Goal: Information Seeking & Learning: Learn about a topic

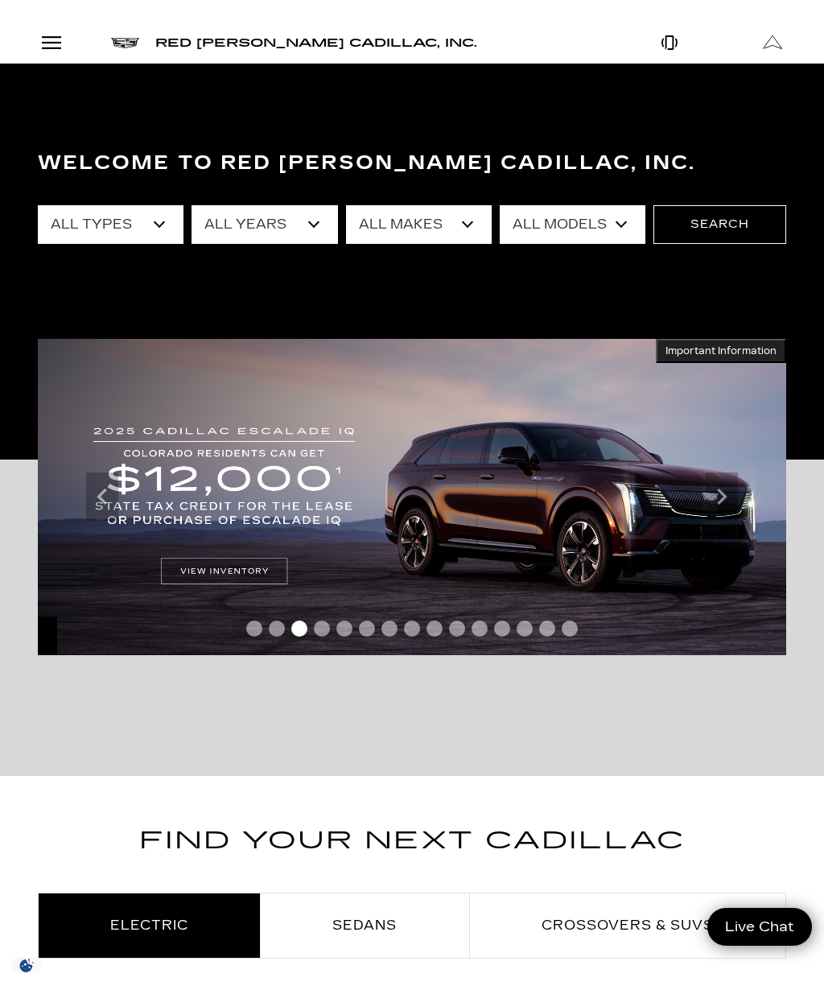
click at [615, 229] on select "All Models 300 A6 Colorado Corvette Grand Sport Crosstrek CT4 CT5 Escalade Esca…" at bounding box center [573, 224] width 146 height 39
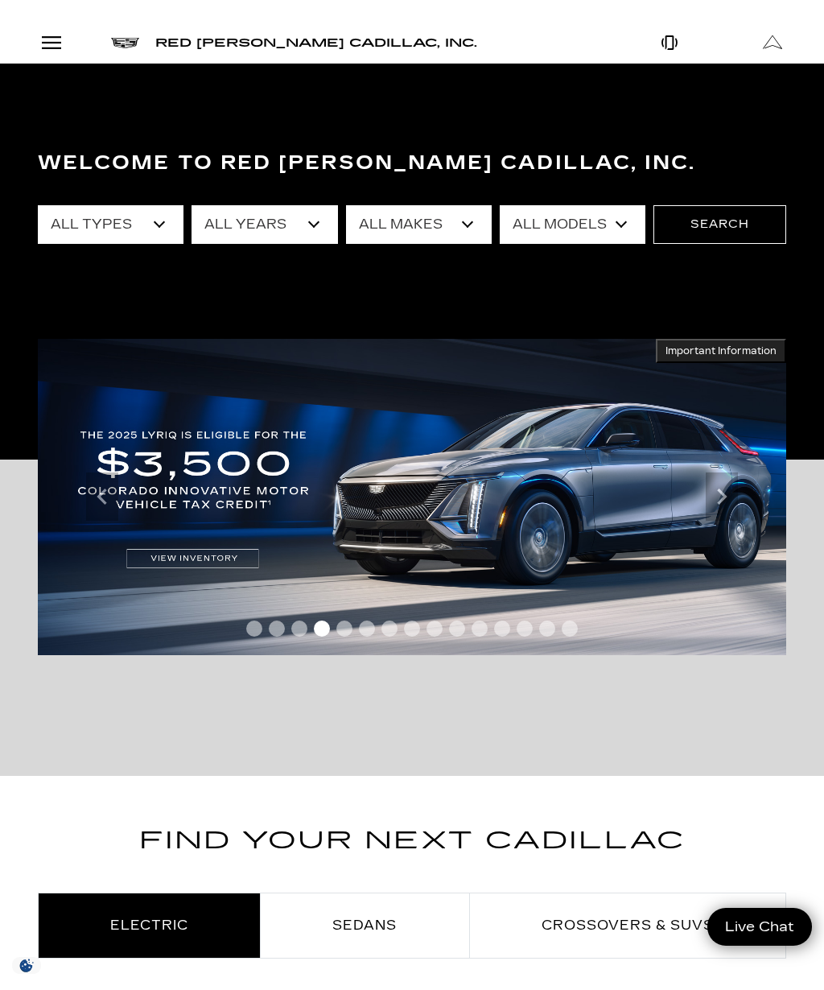
select select "LYRIQ"
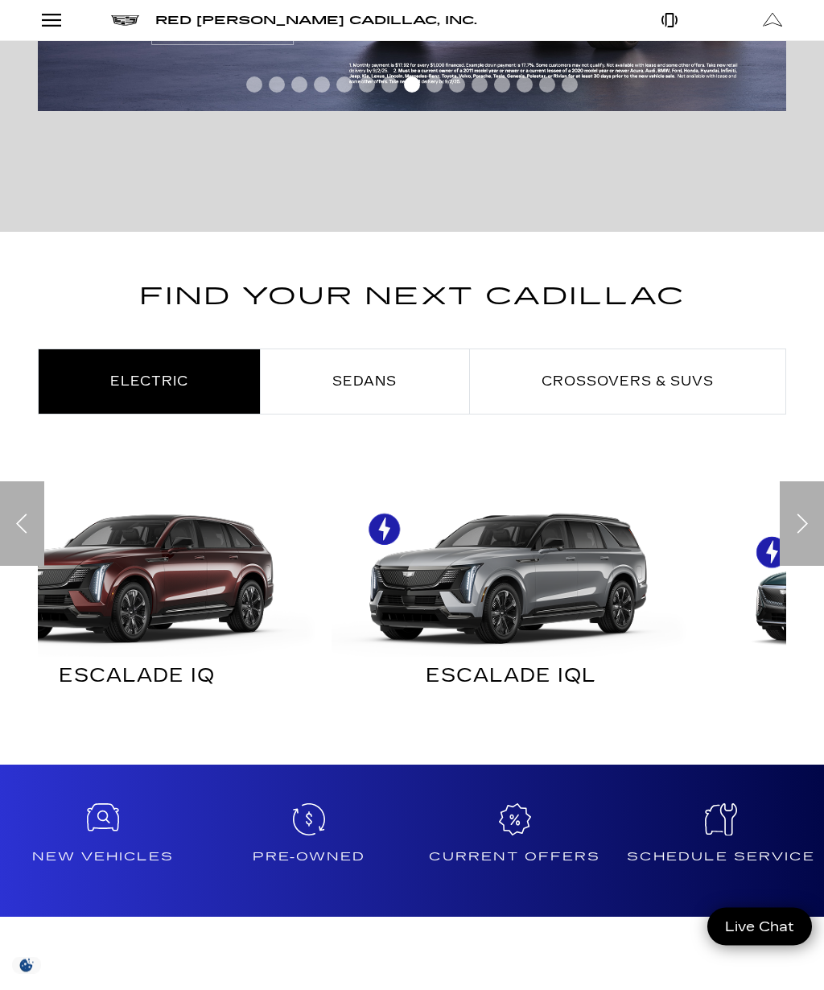
scroll to position [544, 0]
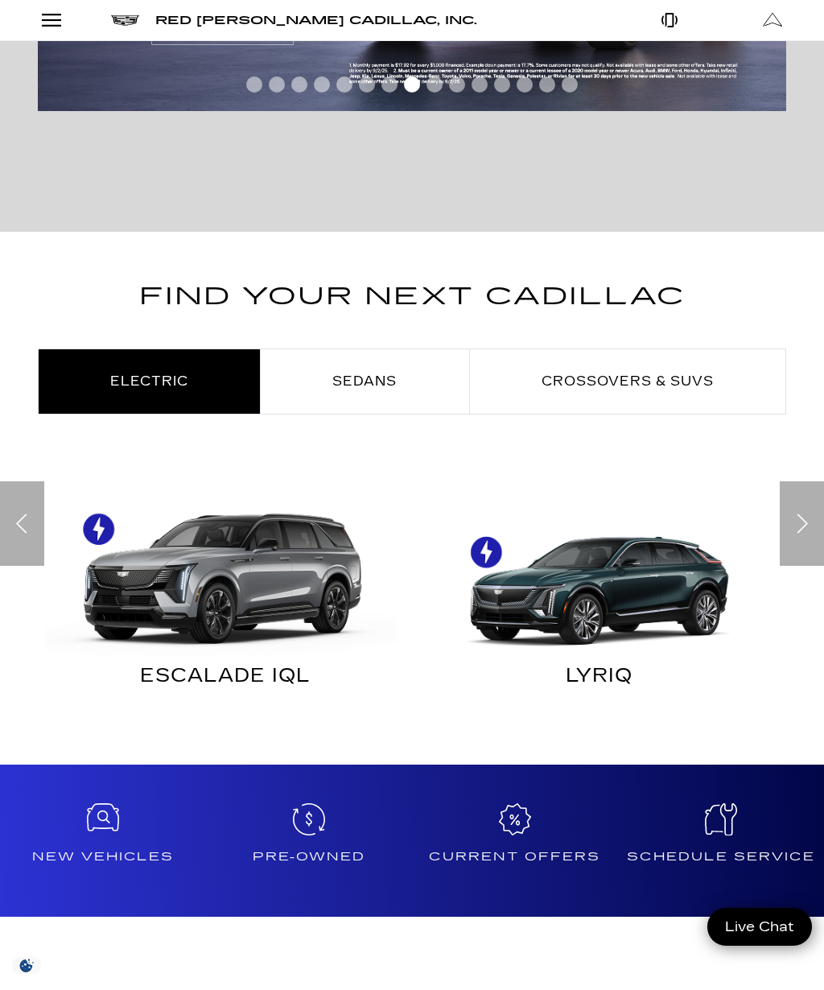
click at [670, 583] on img "Electric" at bounding box center [599, 566] width 358 height 179
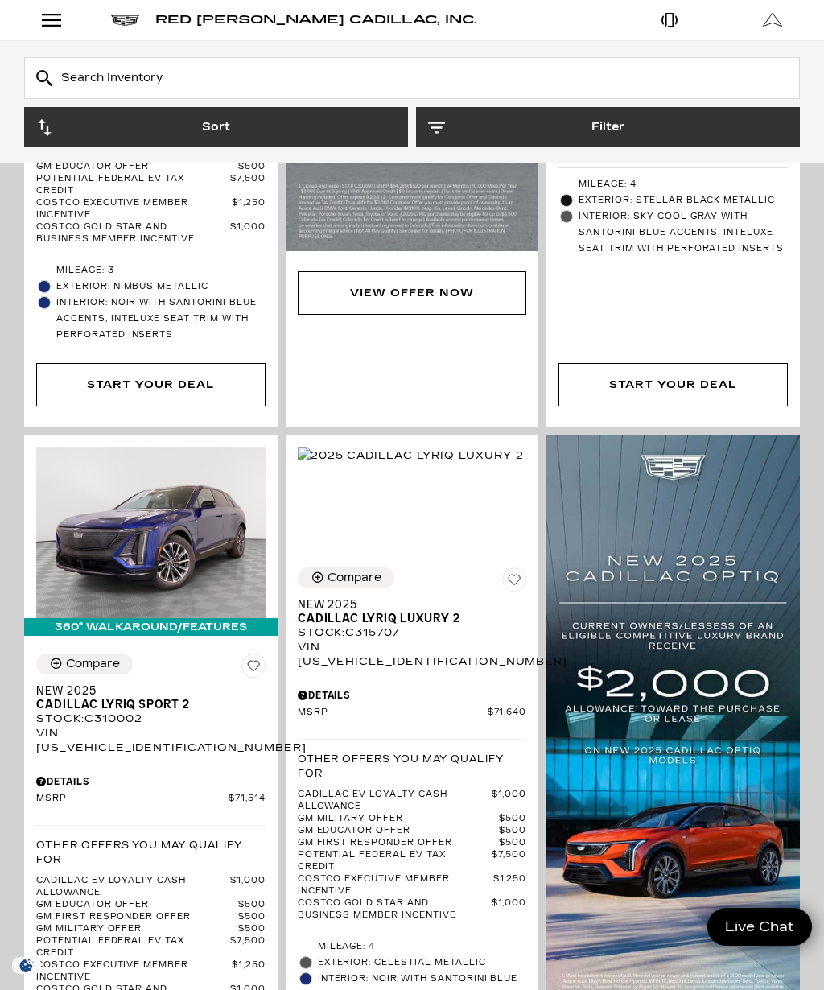
scroll to position [2318, 0]
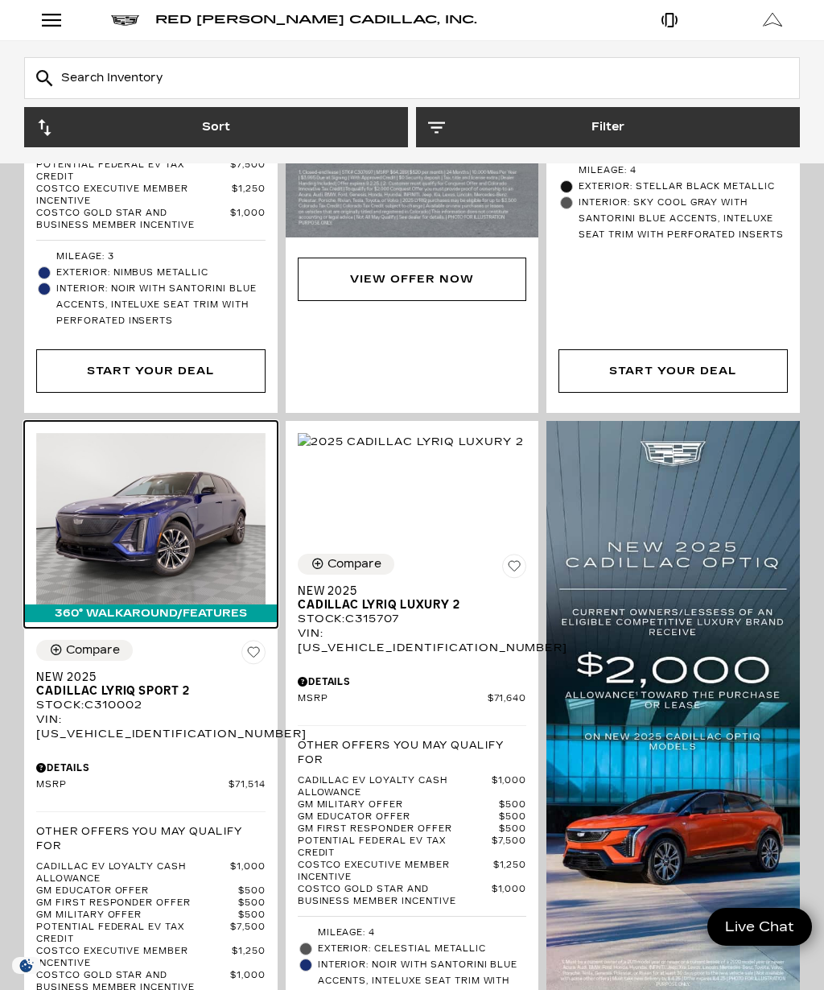
click at [154, 468] on img at bounding box center [150, 518] width 229 height 171
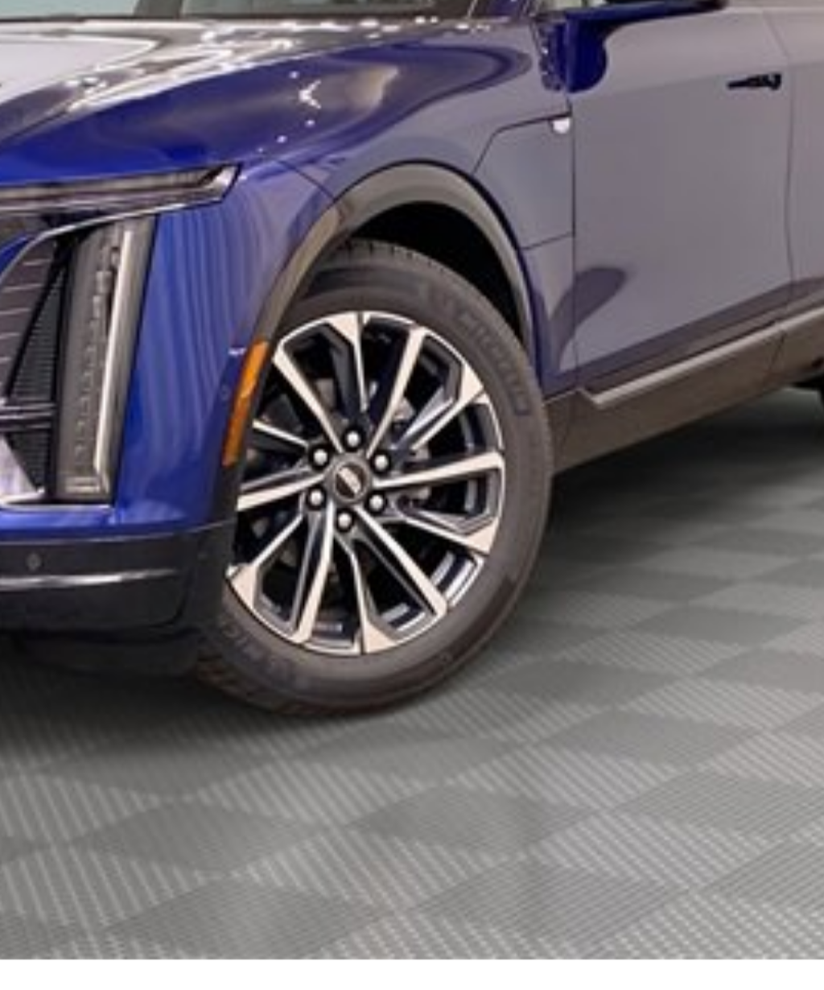
scroll to position [204, 357]
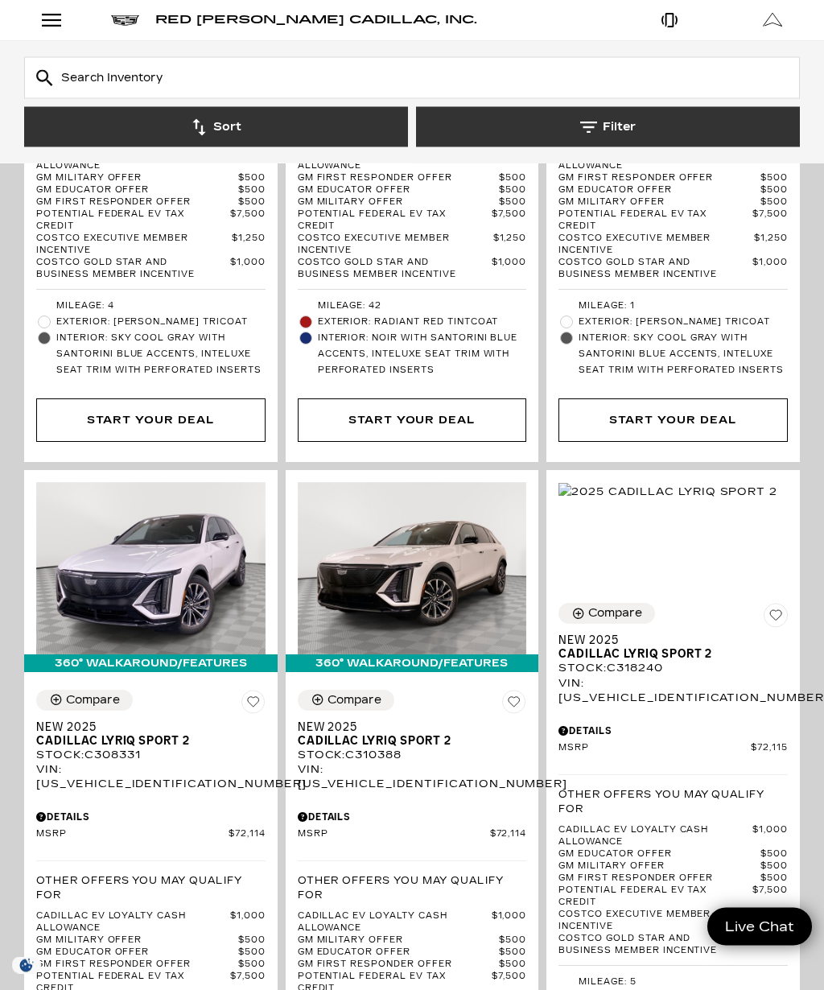
scroll to position [3792, 0]
click at [699, 483] on img at bounding box center [668, 492] width 219 height 18
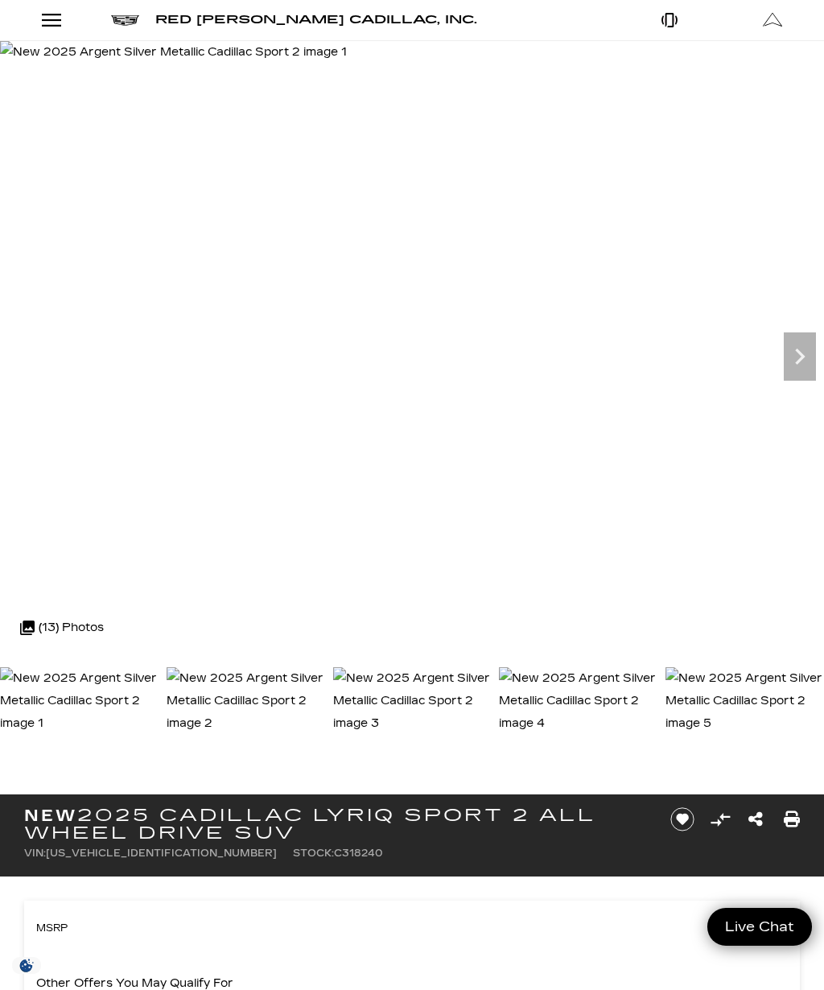
click at [794, 357] on icon "Next" at bounding box center [800, 356] width 32 height 32
click at [791, 360] on icon "Next" at bounding box center [800, 356] width 32 height 32
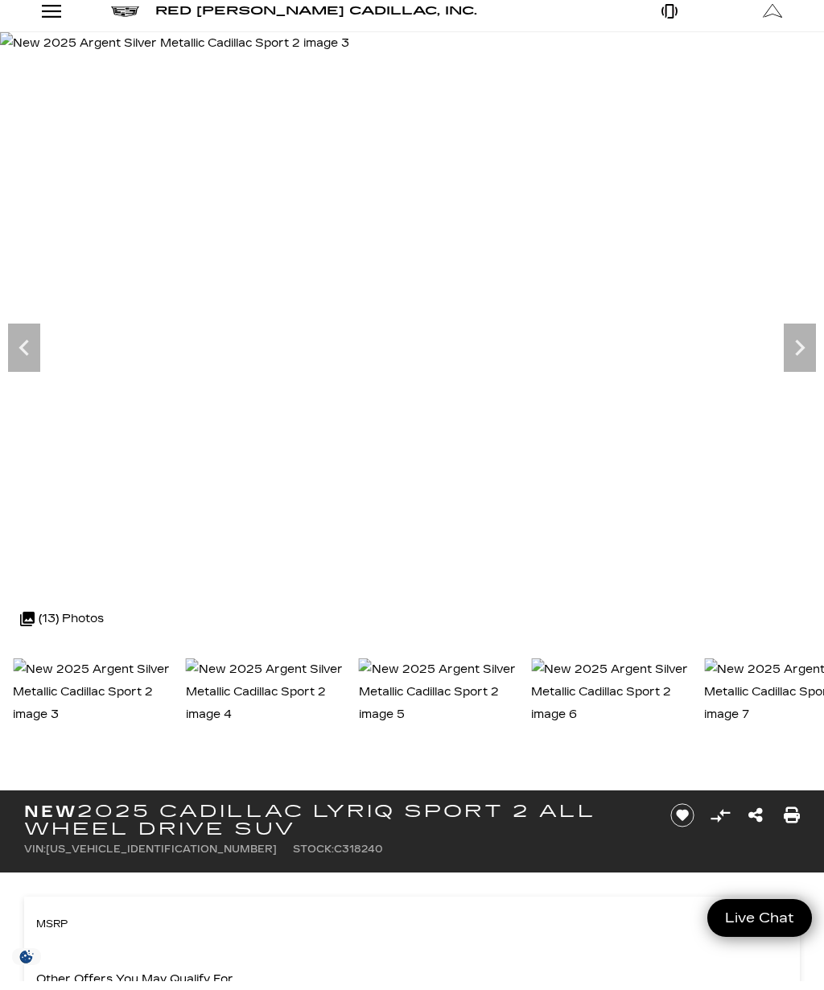
click at [791, 350] on icon "Next" at bounding box center [800, 356] width 32 height 32
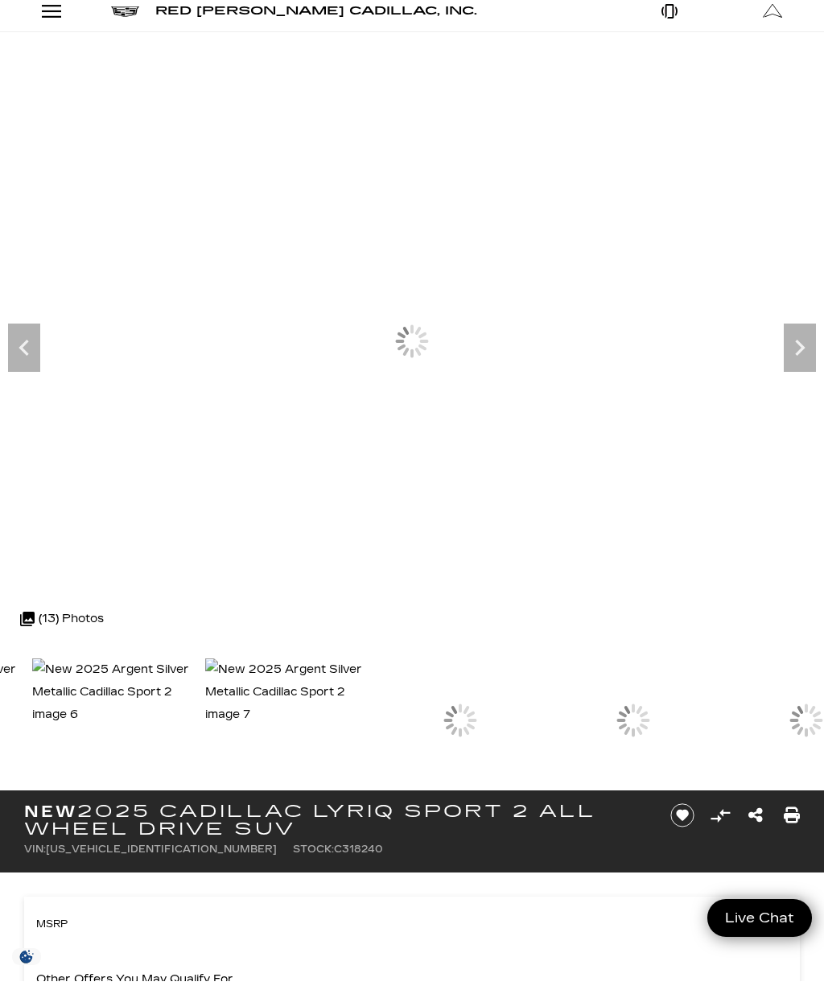
scroll to position [9, 0]
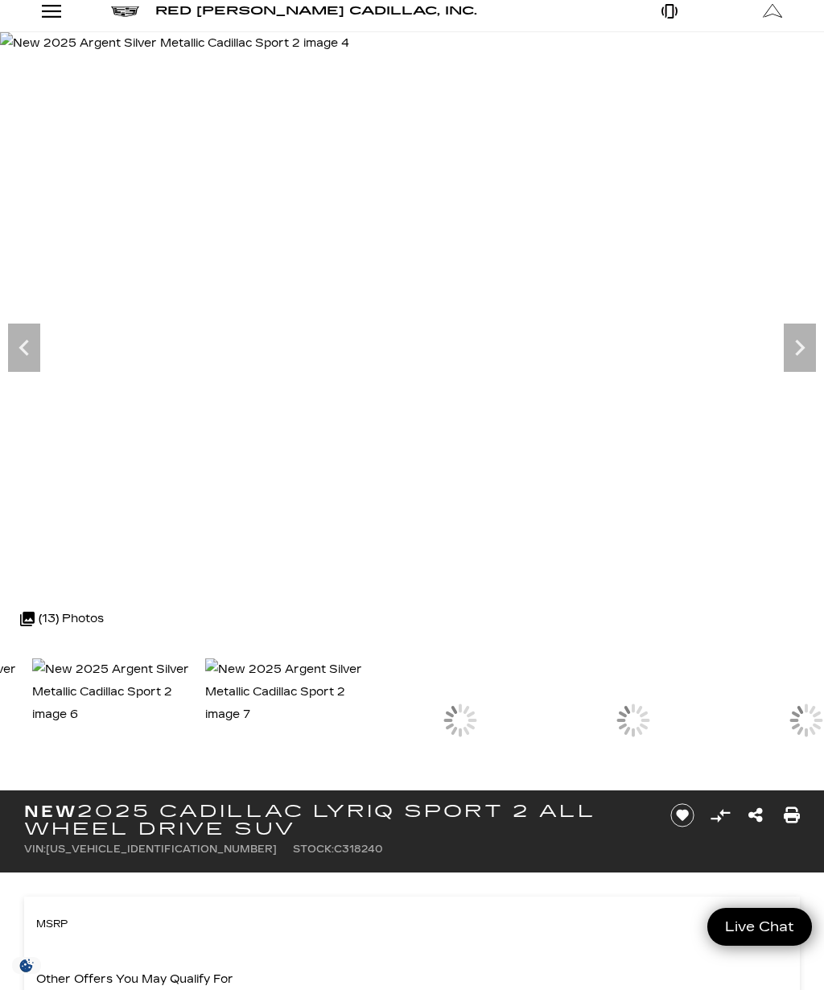
click at [788, 336] on icon "Next" at bounding box center [800, 348] width 32 height 32
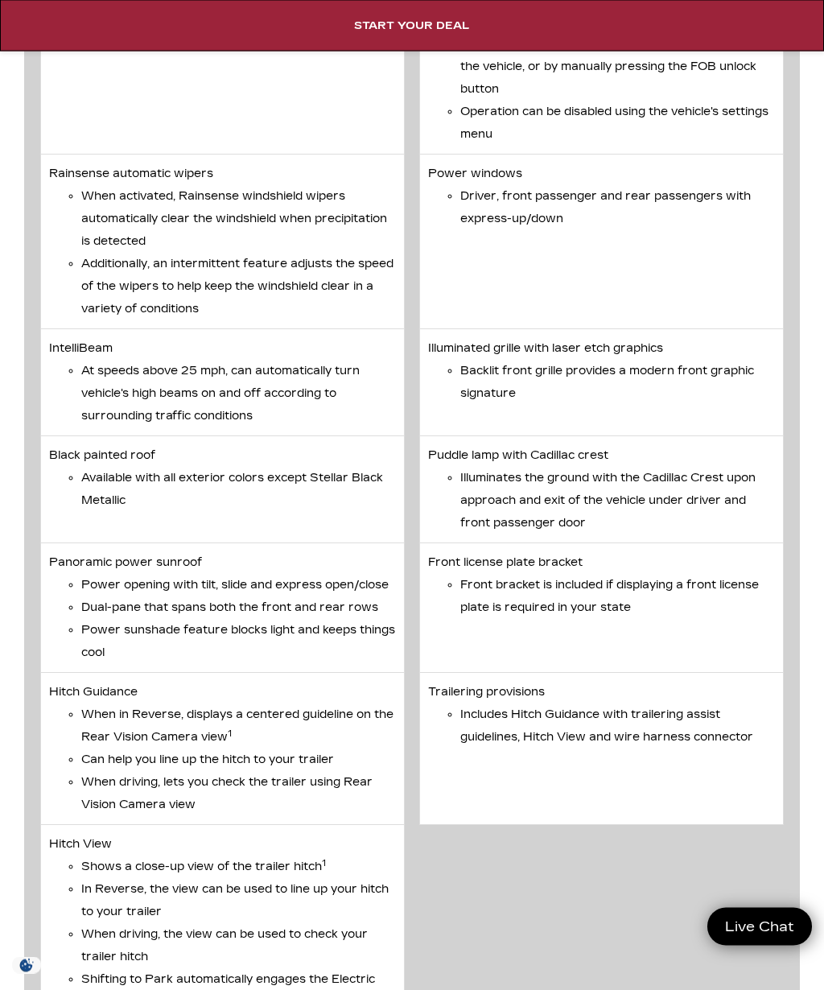
scroll to position [7729, 0]
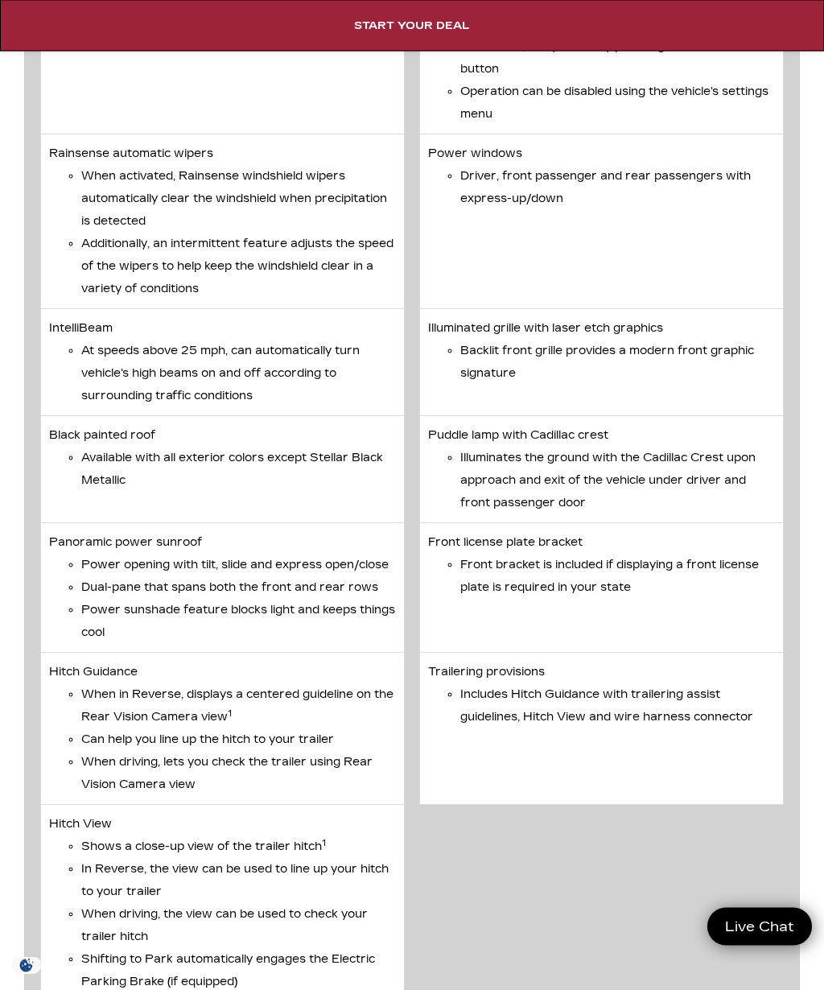
click at [86, 271] on li "Additionally, an intermittent feature adjusts the speed of the wipers to help k…" at bounding box center [238, 267] width 315 height 68
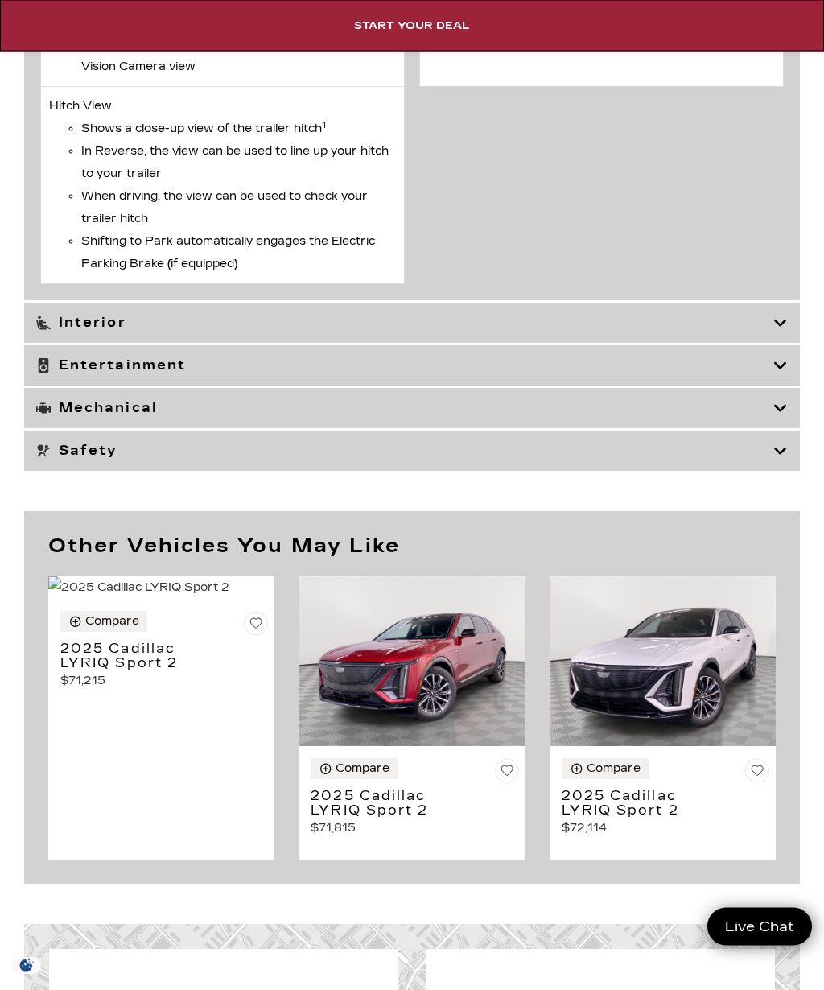
scroll to position [8497, 0]
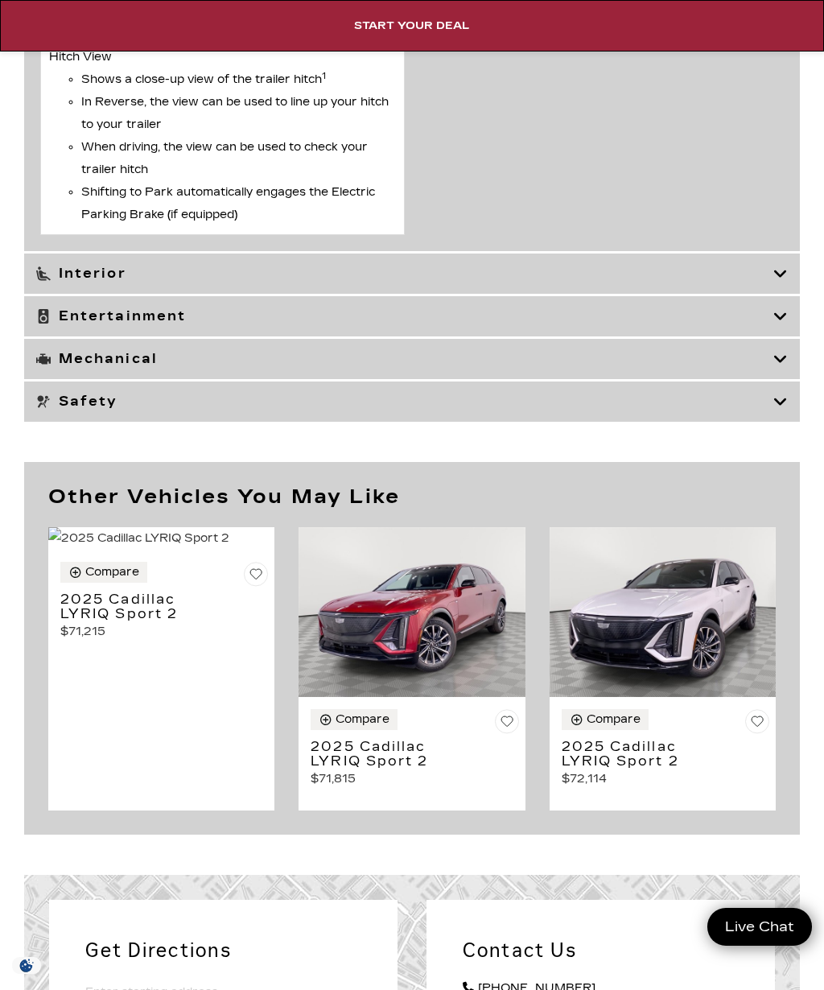
click at [95, 278] on h3 "Interior" at bounding box center [404, 274] width 737 height 16
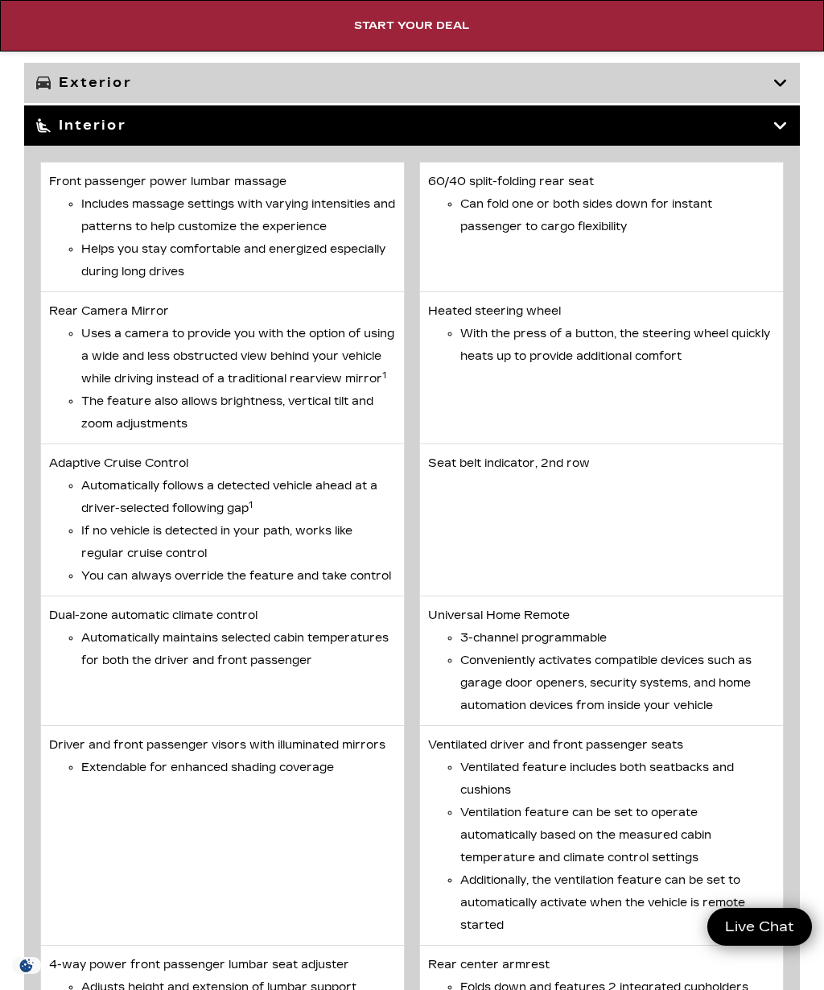
scroll to position [6441, 0]
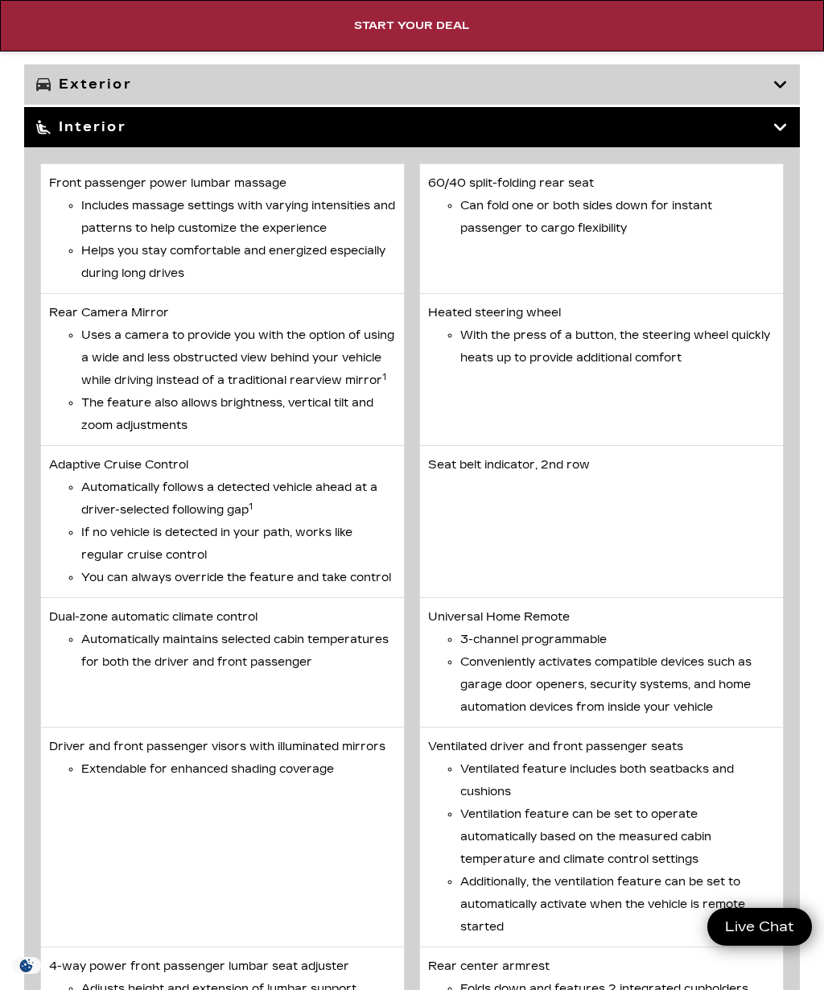
click at [64, 266] on ul "Includes massage settings with varying intensities and patterns to help customi…" at bounding box center [222, 240] width 347 height 90
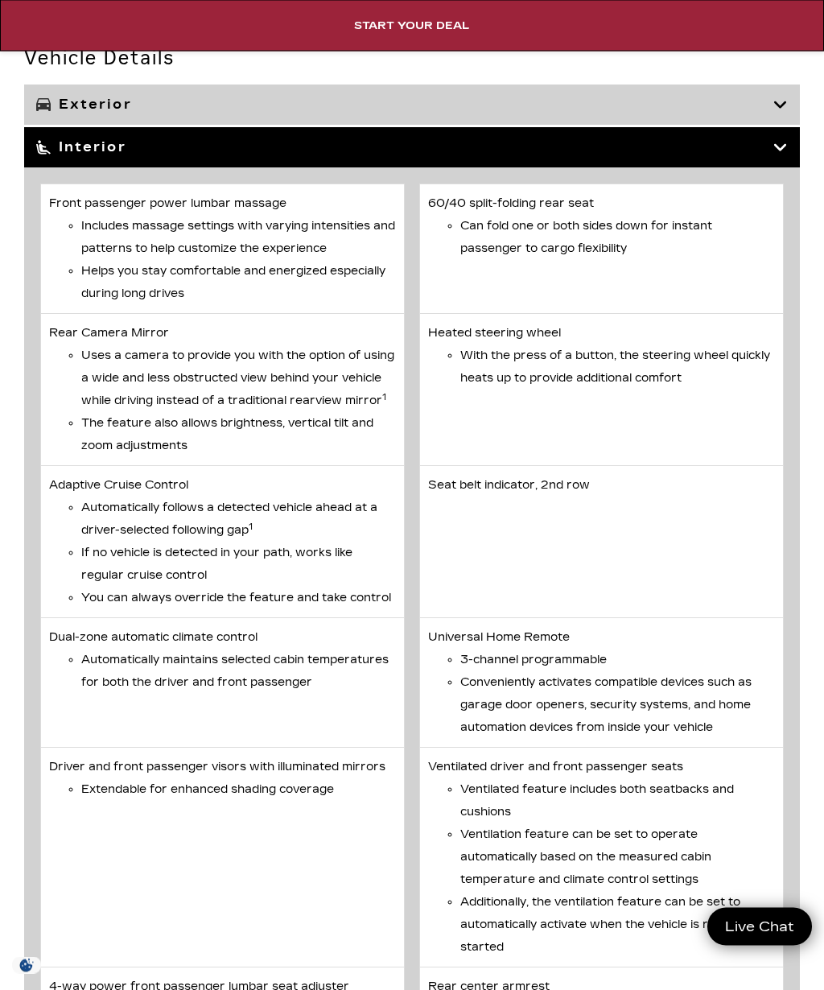
scroll to position [6432, 0]
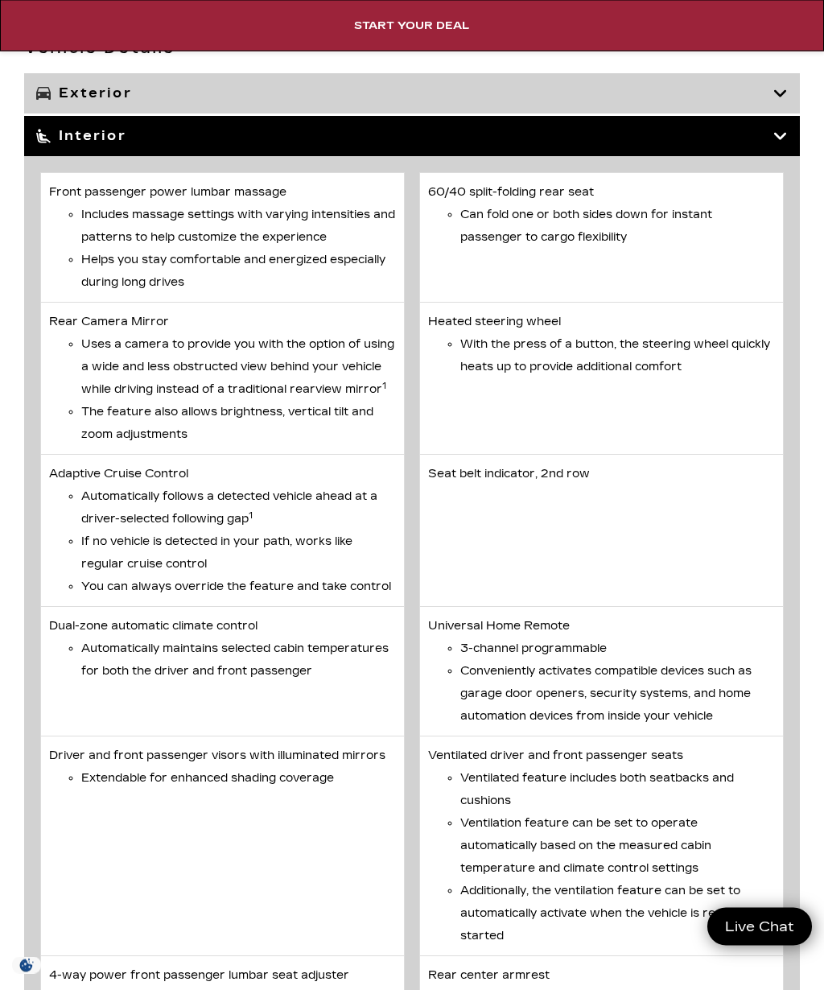
click at [774, 150] on div "Interior" at bounding box center [412, 137] width 776 height 40
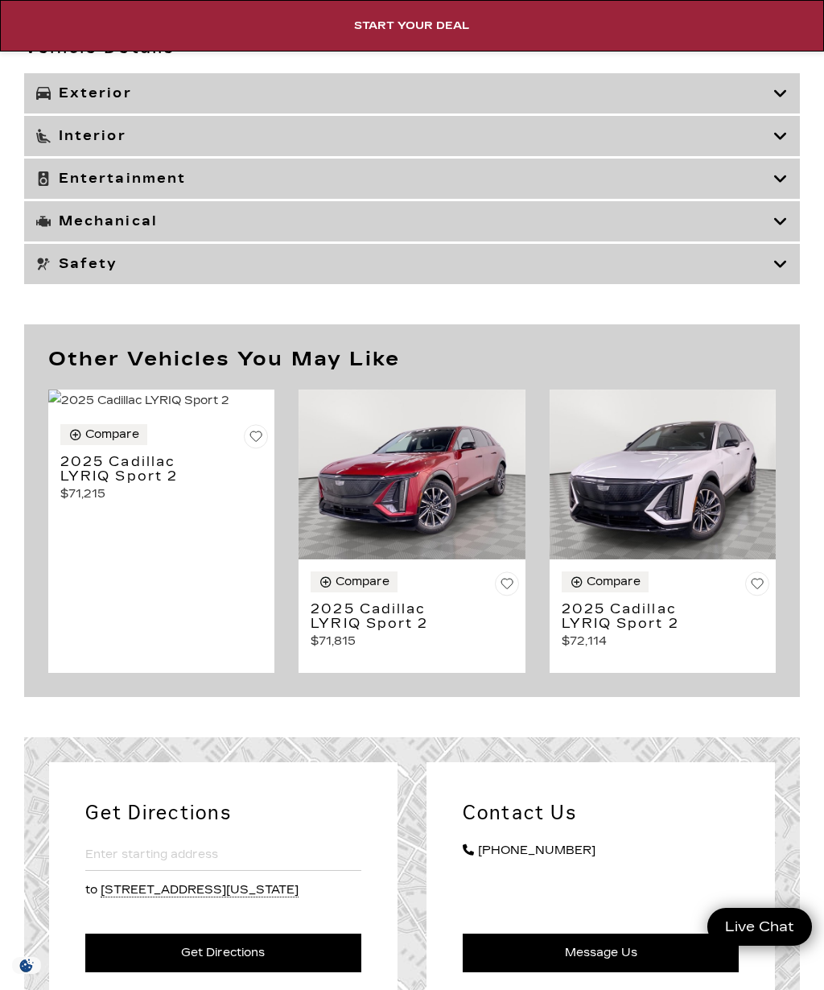
click at [86, 229] on h3 "Mechanical" at bounding box center [404, 221] width 737 height 16
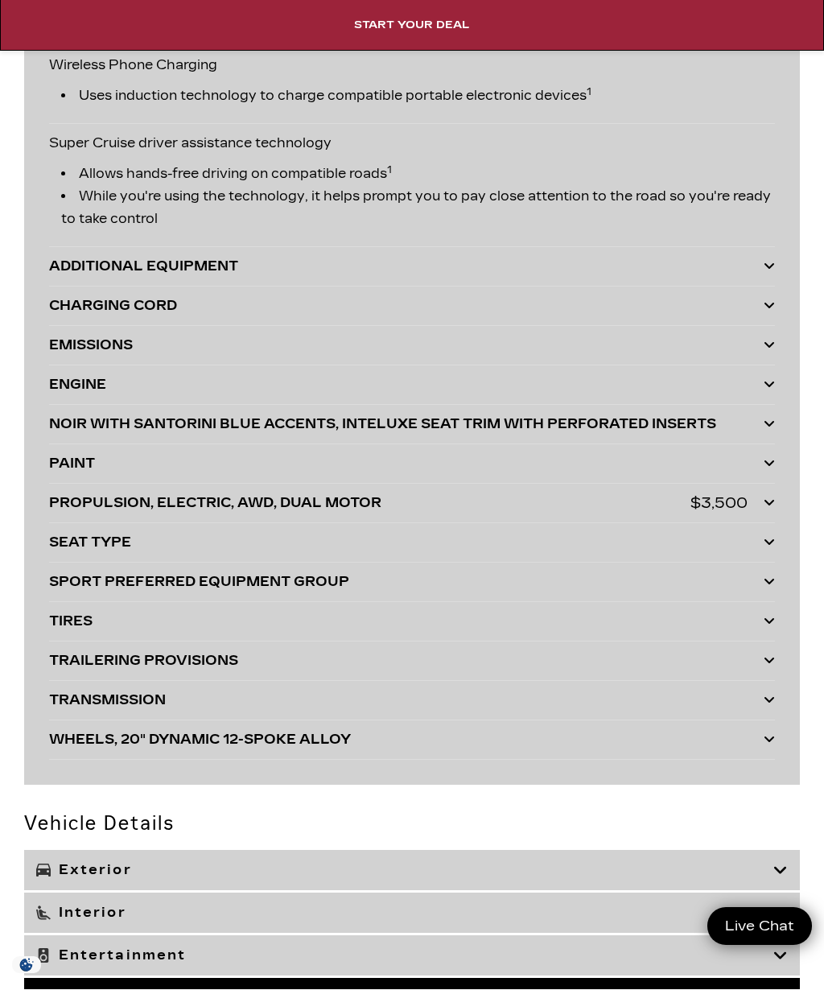
scroll to position [5657, 0]
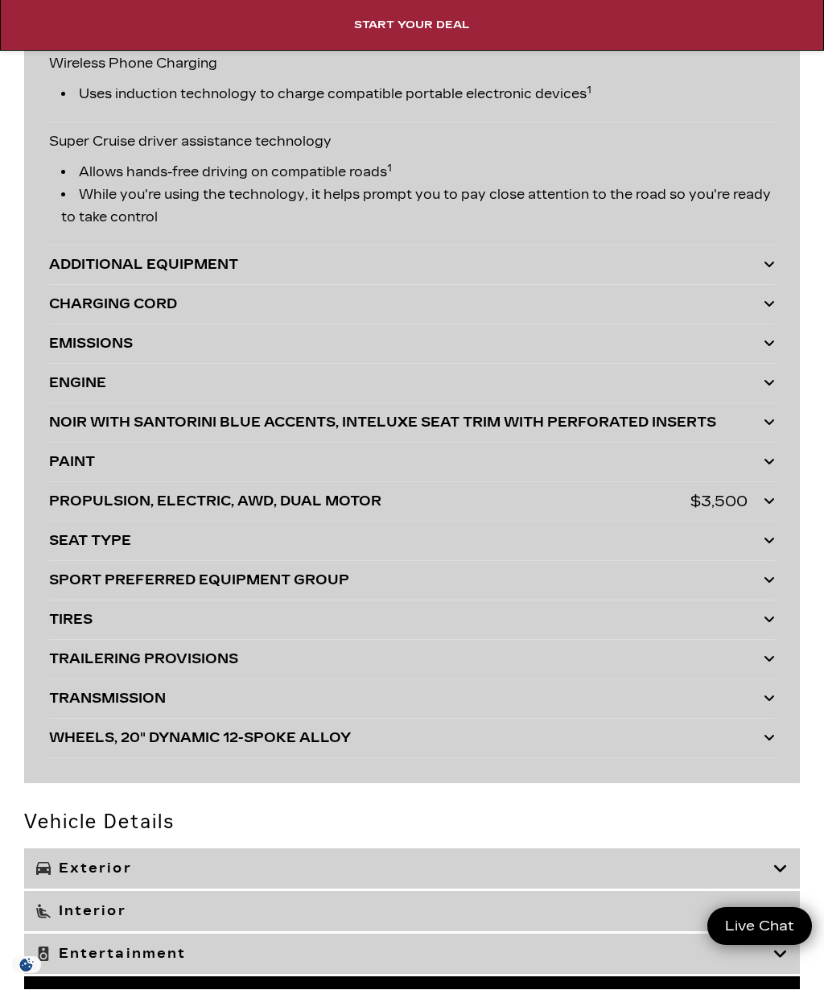
click at [89, 304] on div "CHARGING CORD" at bounding box center [407, 305] width 716 height 23
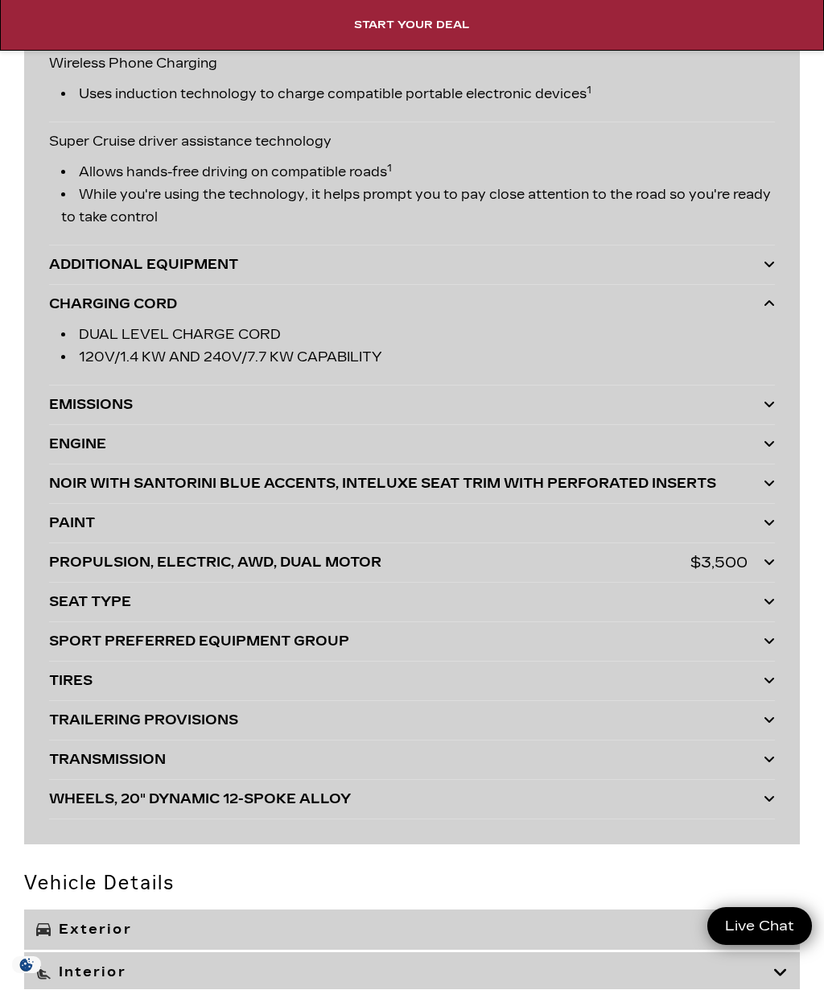
scroll to position [5657, 0]
click at [91, 307] on div "CHARGING CORD" at bounding box center [407, 304] width 716 height 23
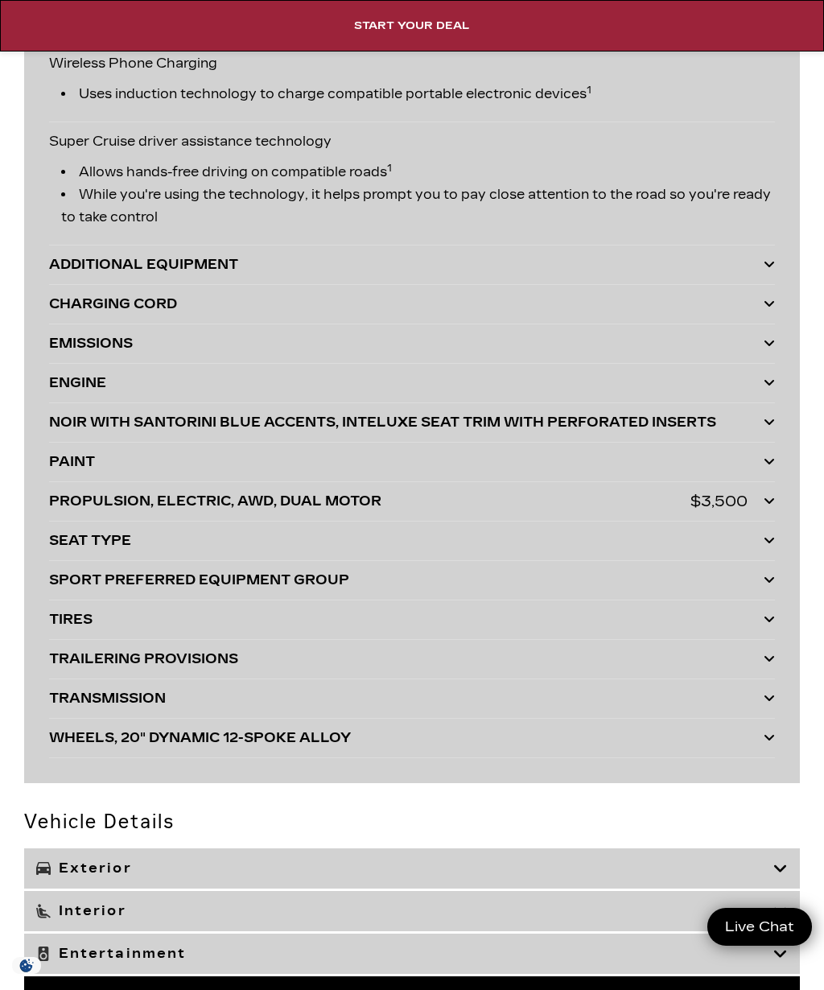
scroll to position [5661, 0]
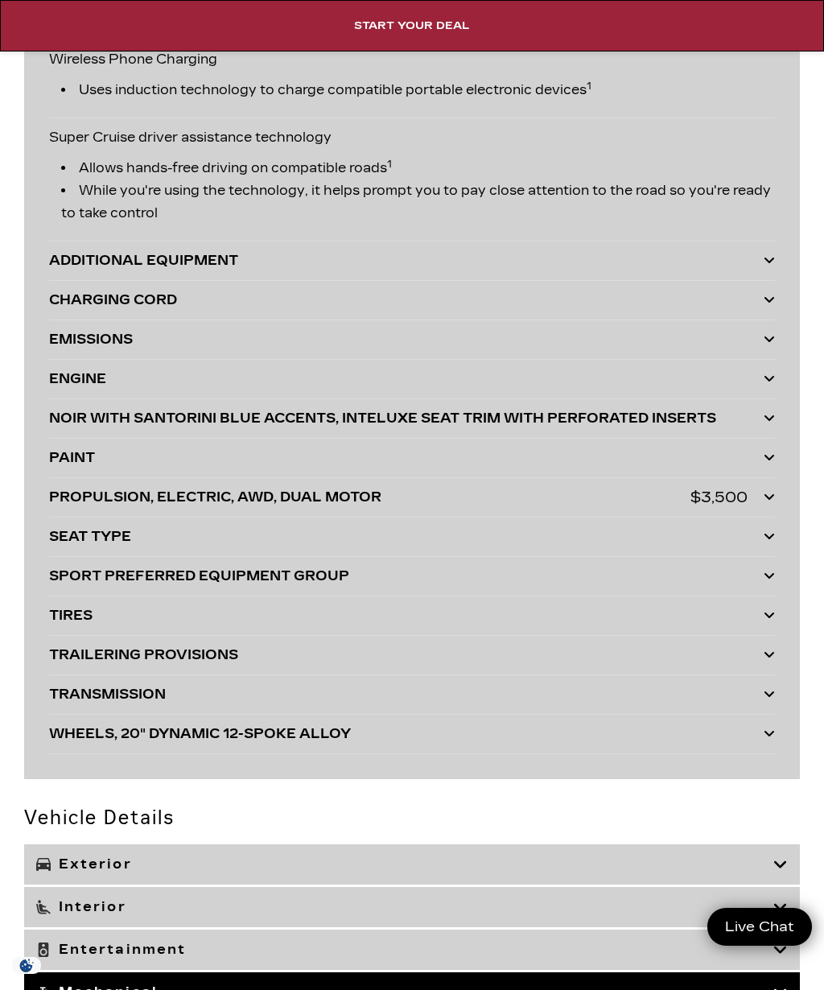
click at [94, 385] on div "ENGINE" at bounding box center [407, 379] width 716 height 23
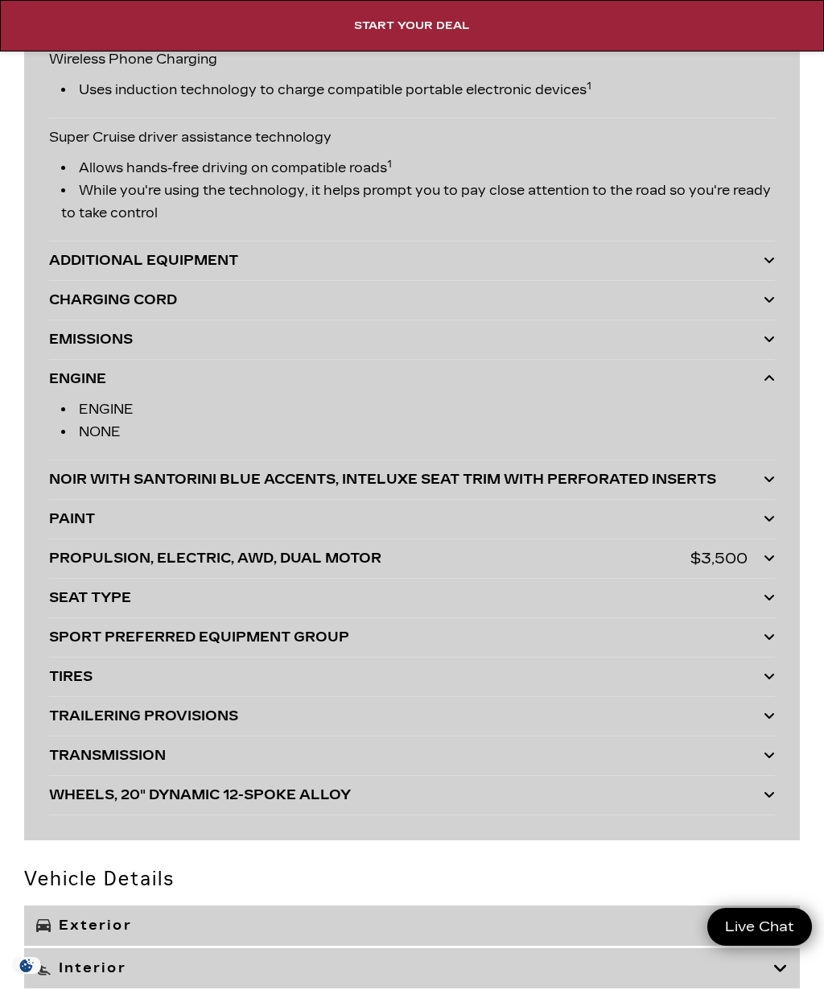
click at [79, 377] on div "ENGINE" at bounding box center [407, 379] width 716 height 23
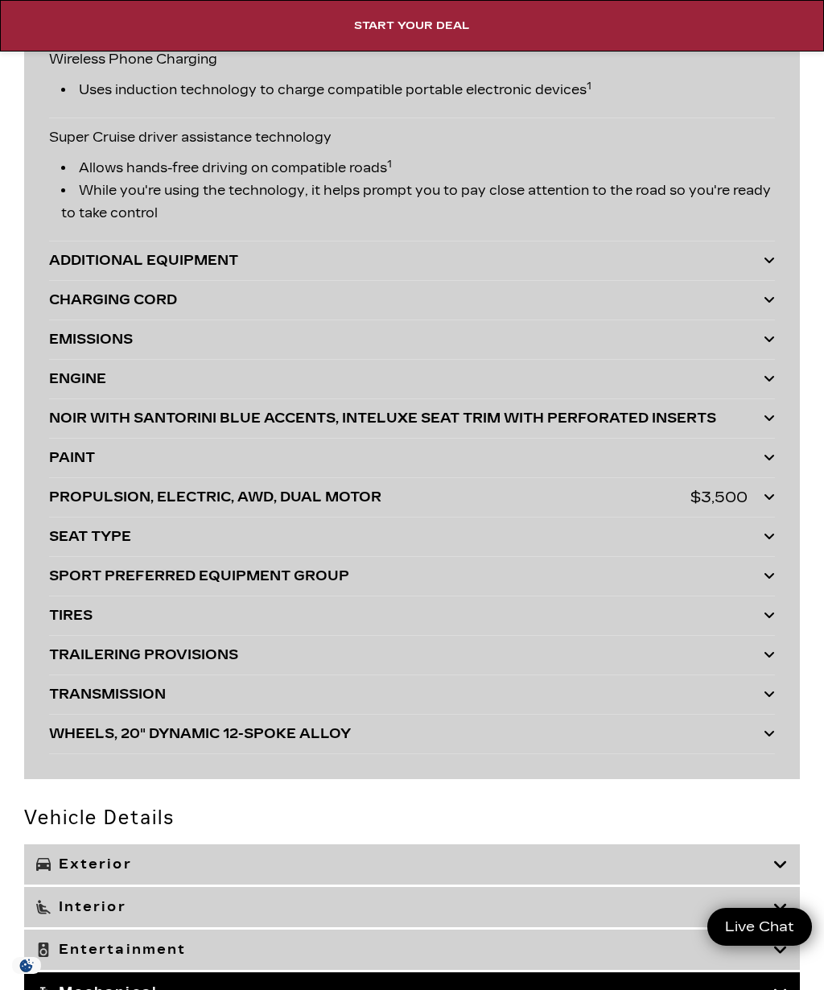
click at [113, 419] on div "NOIR WITH SANTORINI BLUE ACCENTS, INTELUXE SEAT TRIM WITH PERFORATED INSERTS" at bounding box center [407, 418] width 716 height 23
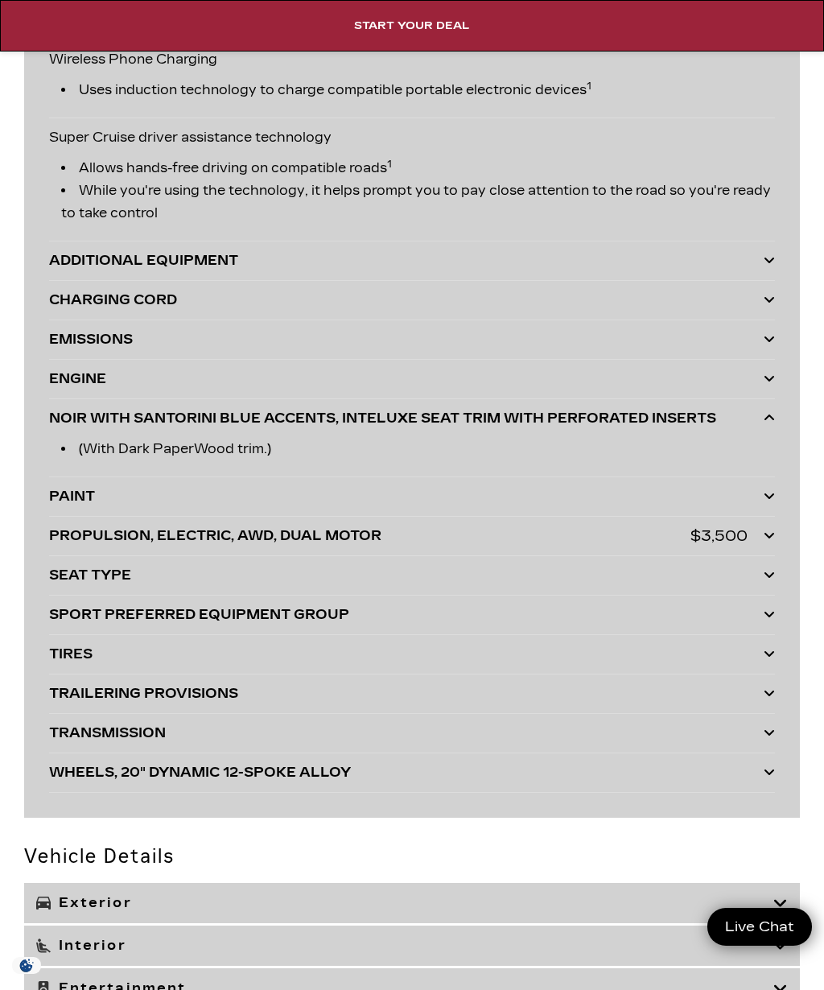
click at [94, 415] on div "NOIR WITH SANTORINI BLUE ACCENTS, INTELUXE SEAT TRIM WITH PERFORATED INSERTS" at bounding box center [407, 418] width 716 height 23
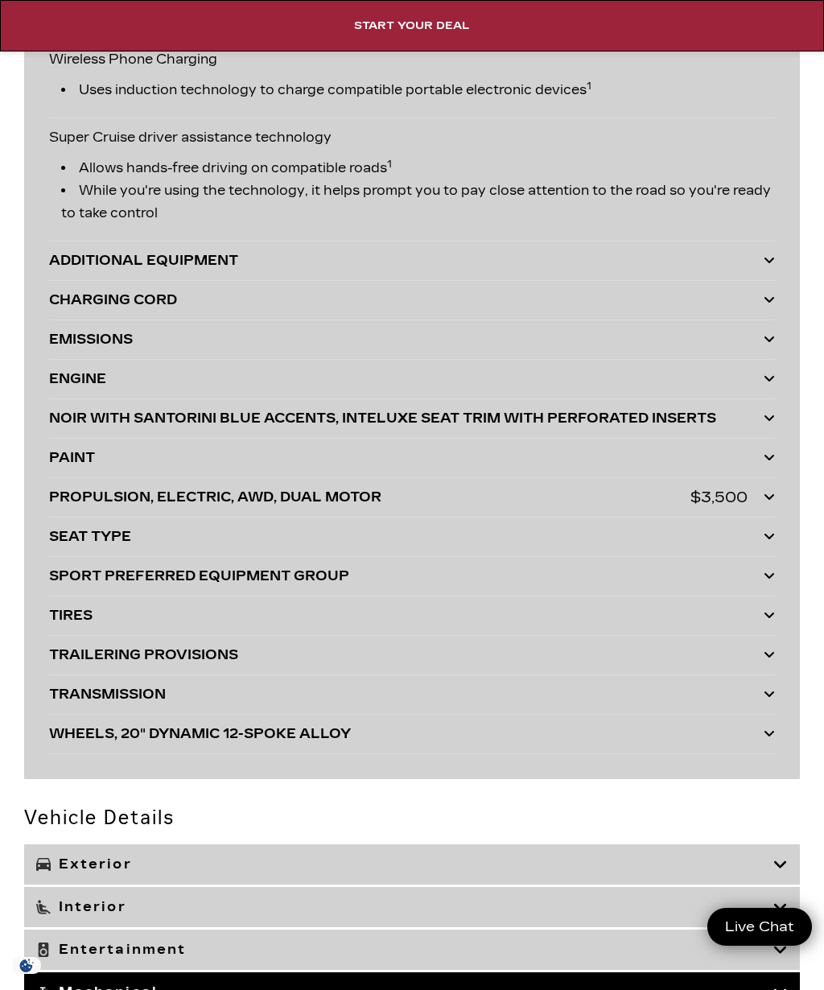
scroll to position [5731, 0]
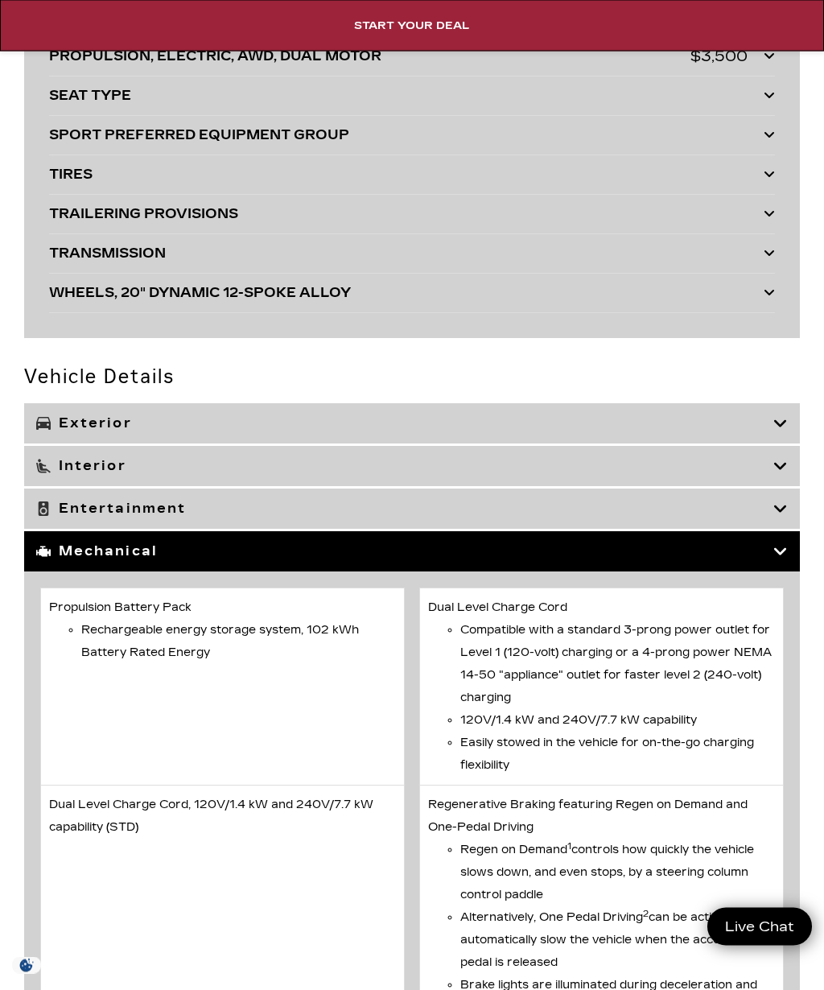
click at [97, 504] on h3 "Entertainment" at bounding box center [404, 509] width 737 height 16
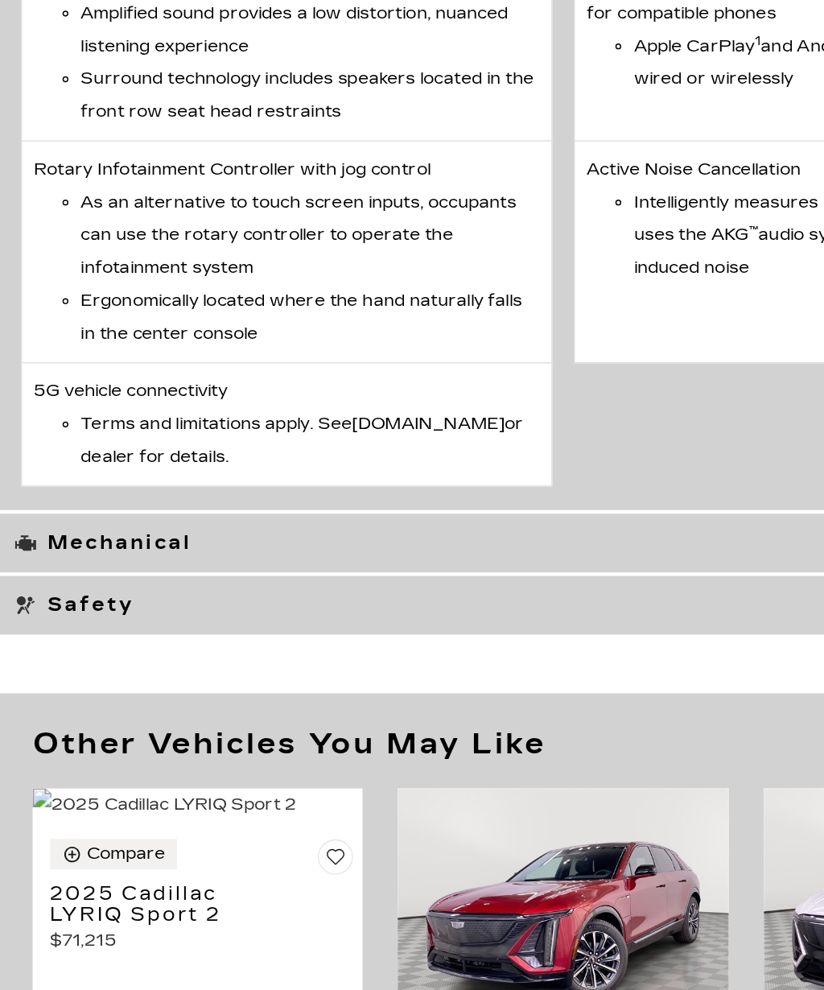
scroll to position [6869, 0]
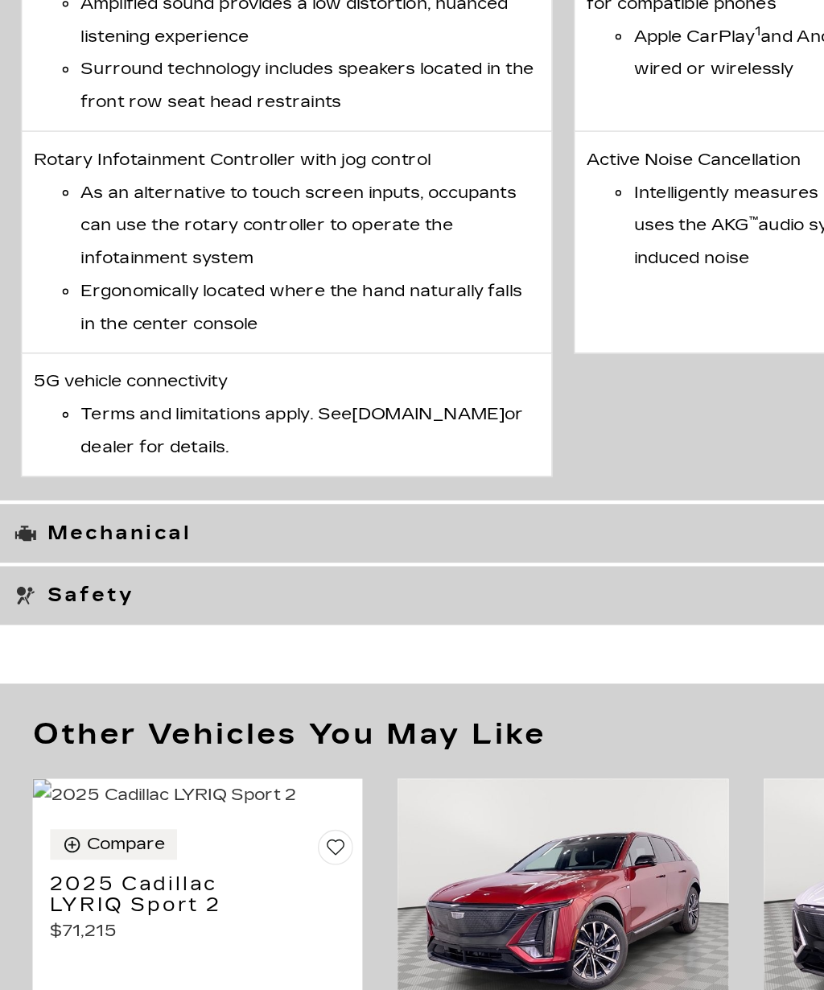
click at [74, 621] on h3 "Mechanical" at bounding box center [404, 629] width 737 height 16
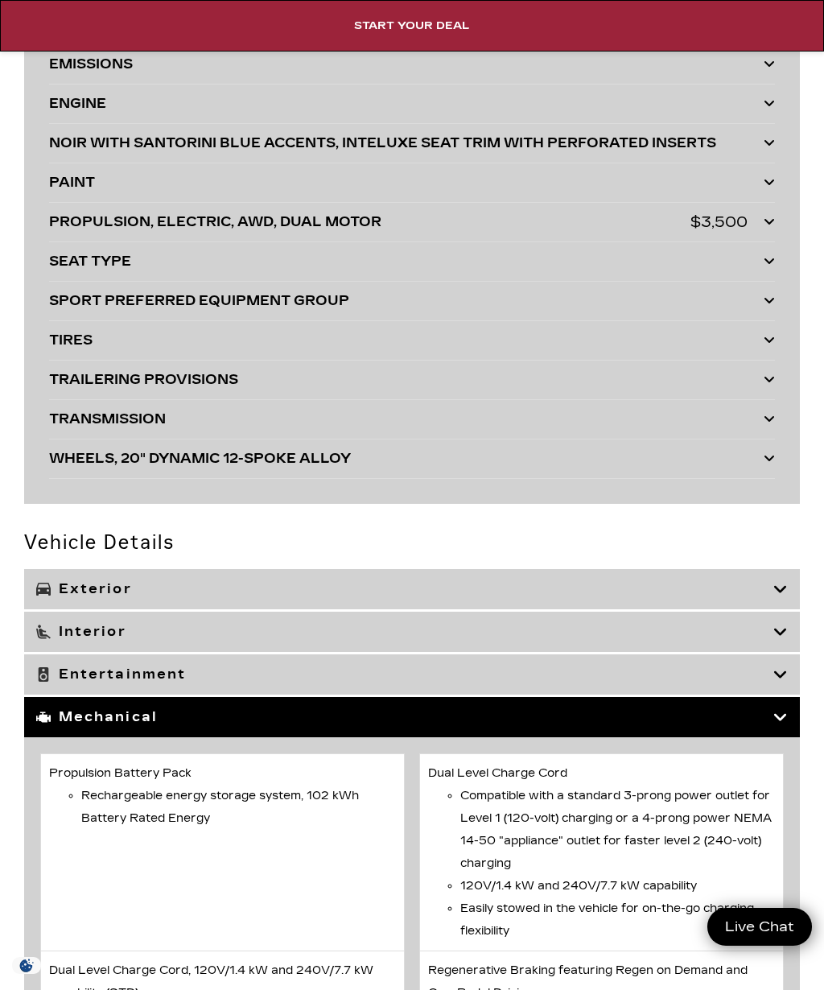
scroll to position [5936, 0]
